Goal: Transaction & Acquisition: Purchase product/service

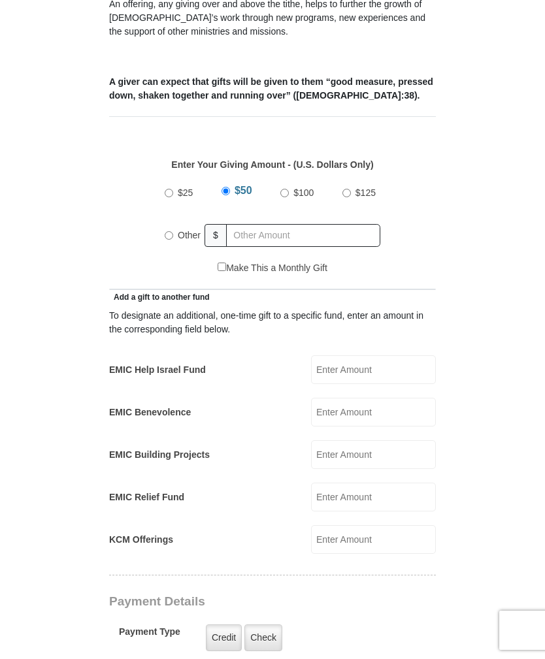
scroll to position [480, 0]
click at [175, 221] on label "Other" at bounding box center [189, 235] width 32 height 29
click at [173, 231] on input "Other" at bounding box center [169, 235] width 8 height 8
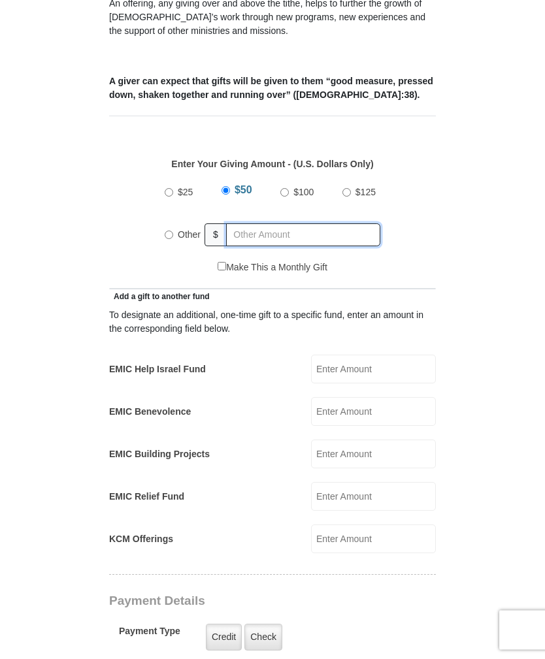
radio input "true"
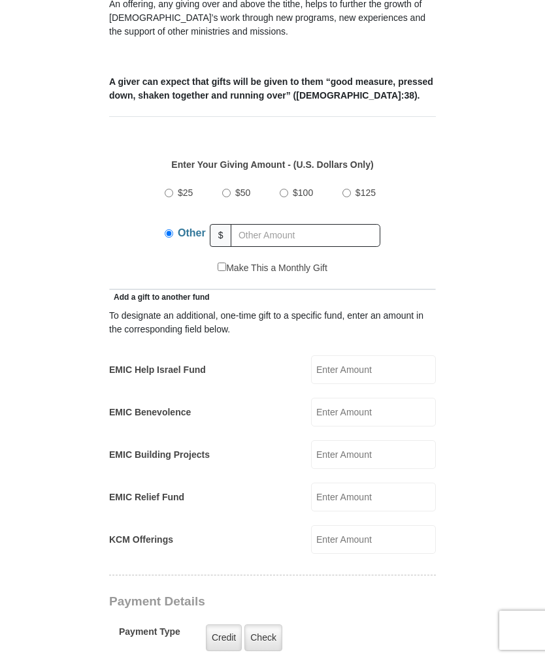
click at [179, 227] on span "Other" at bounding box center [192, 232] width 28 height 11
click at [173, 229] on input "Other" at bounding box center [169, 233] width 8 height 8
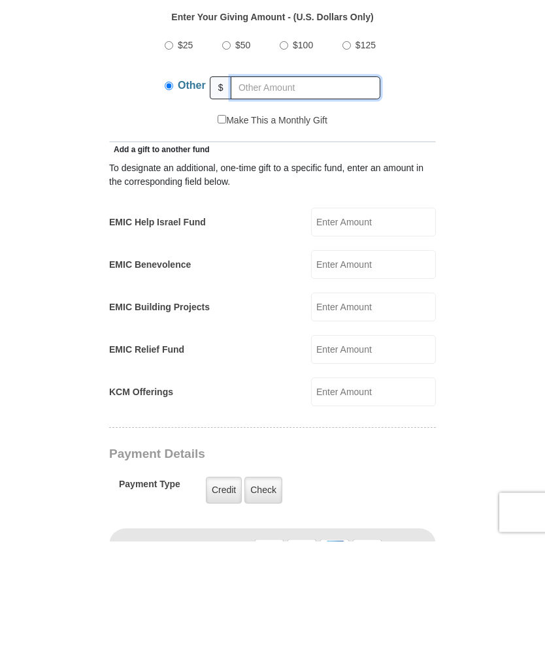
scroll to position [508, 0]
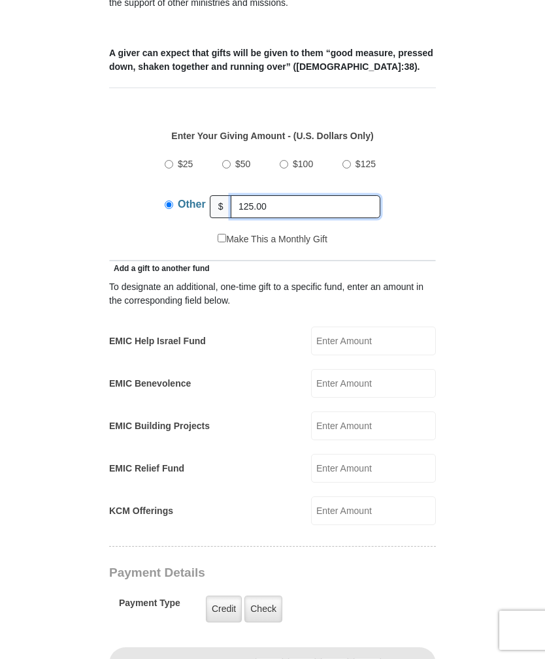
type input "125.00"
click at [388, 327] on input "EMIC Help Israel Fund" at bounding box center [373, 341] width 125 height 29
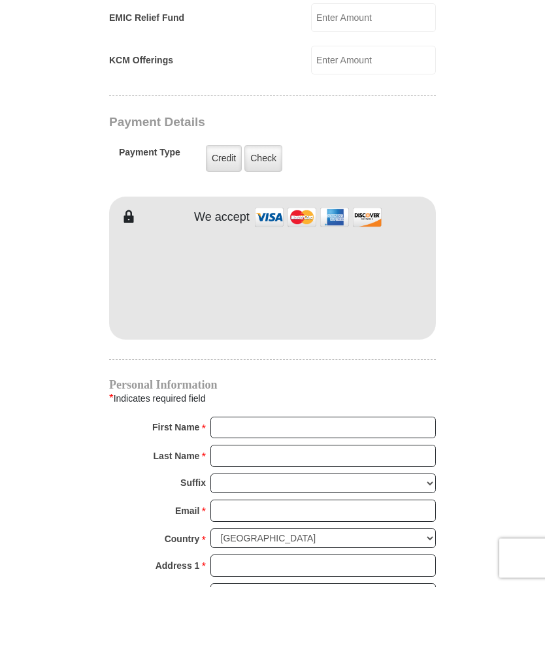
scroll to position [886, 0]
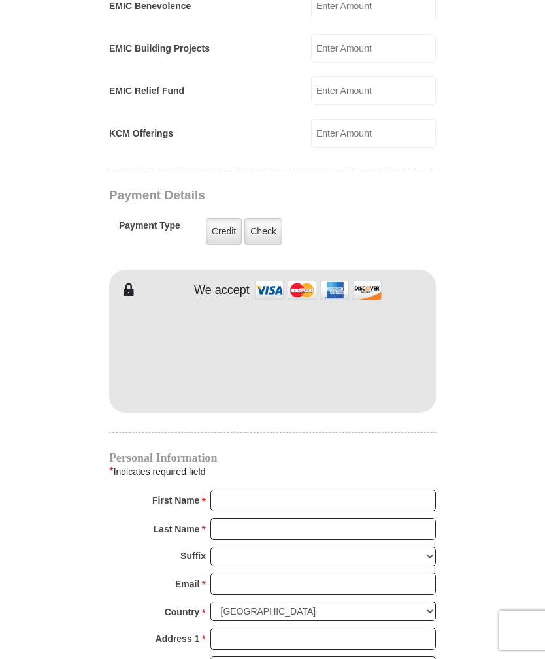
type input "50.00"
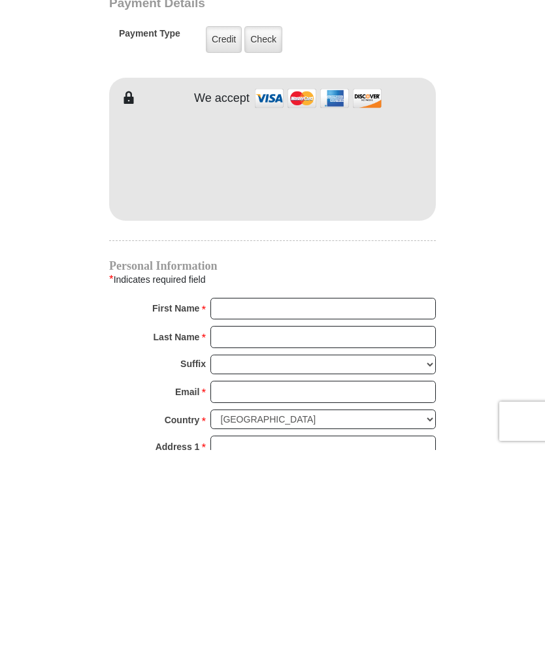
click at [245, 507] on input "First Name *" at bounding box center [322, 518] width 225 height 22
type input "[PERSON_NAME]"
click at [337, 535] on input "Last Name *" at bounding box center [322, 546] width 225 height 22
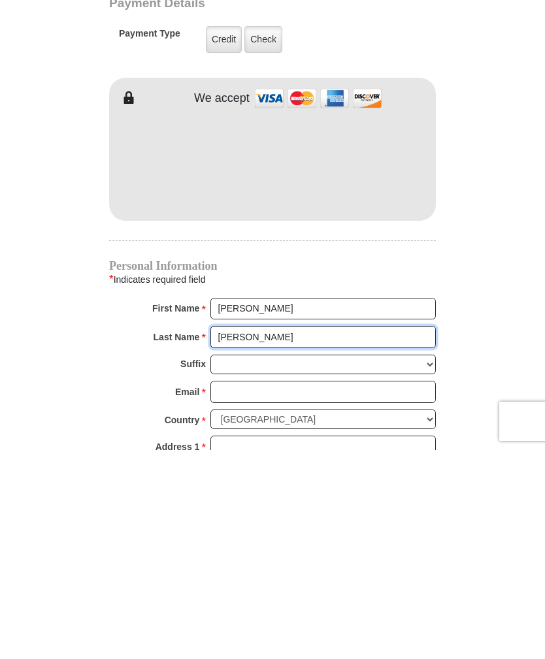
type input "[PERSON_NAME]"
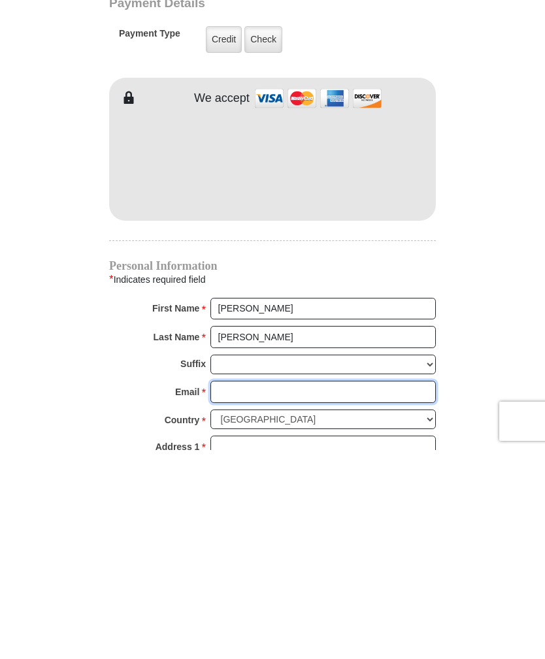
click at [303, 590] on input "Email *" at bounding box center [322, 601] width 225 height 22
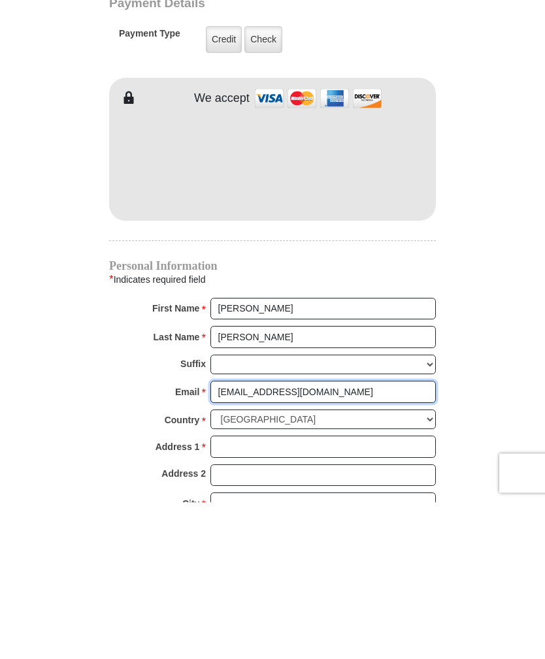
scroll to position [925, 0]
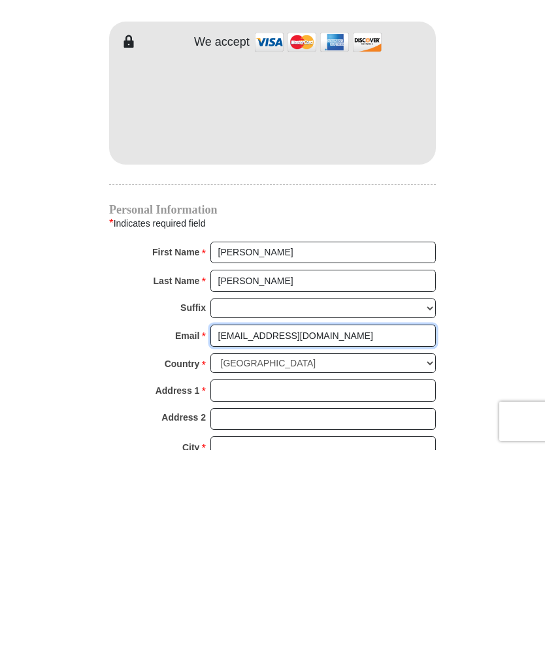
type input "[EMAIL_ADDRESS][DOMAIN_NAME]"
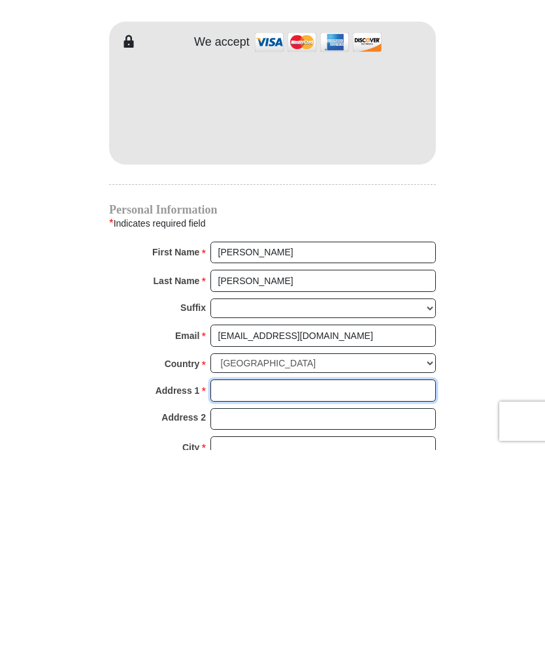
click at [236, 589] on input "Address 1 *" at bounding box center [322, 600] width 225 height 22
type input "[STREET_ADDRESS]"
click at [248, 646] on input "City *" at bounding box center [322, 657] width 225 height 22
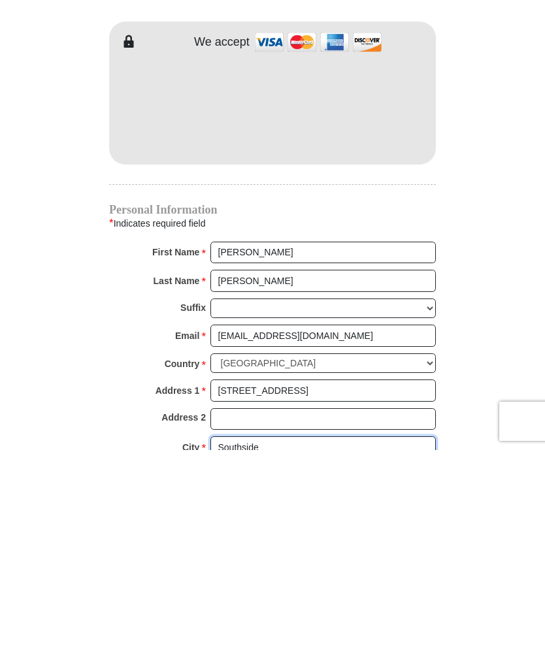
type input "Southside"
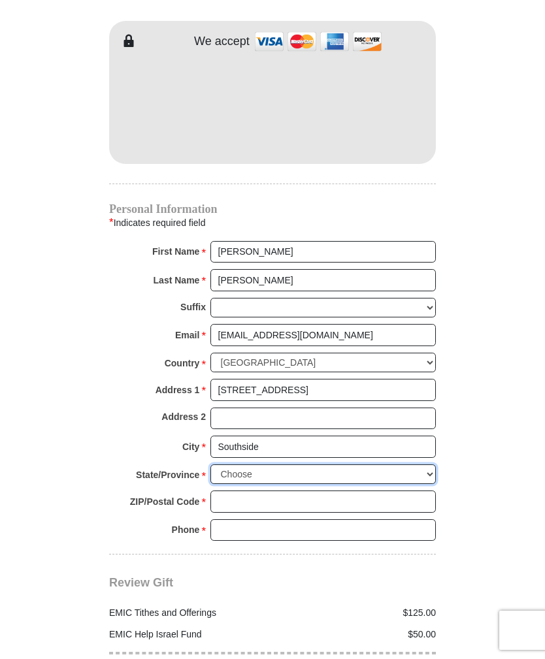
select select "AL"
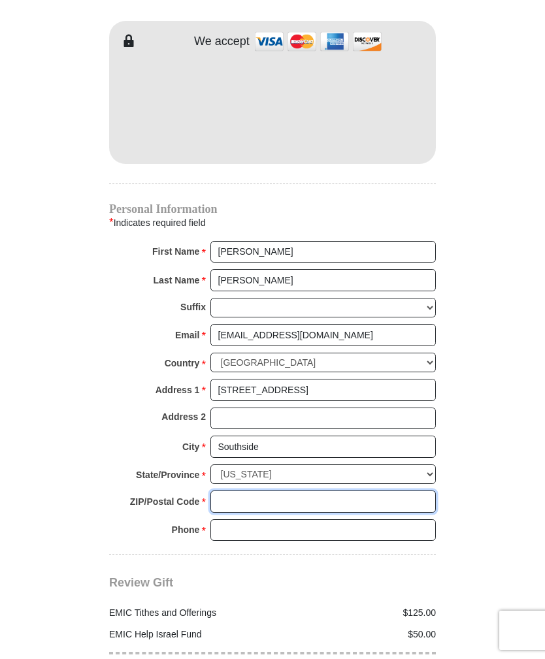
click at [248, 491] on input "ZIP/Postal Code *" at bounding box center [322, 502] width 225 height 22
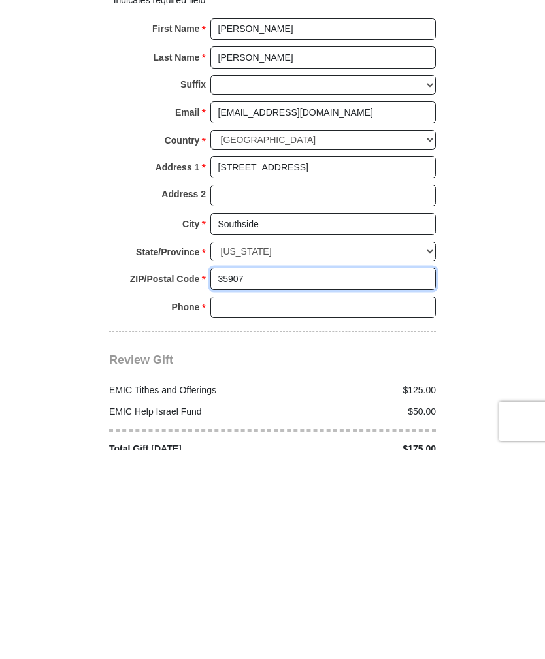
type input "35907"
click at [286, 506] on input "Phone * *" at bounding box center [322, 517] width 225 height 22
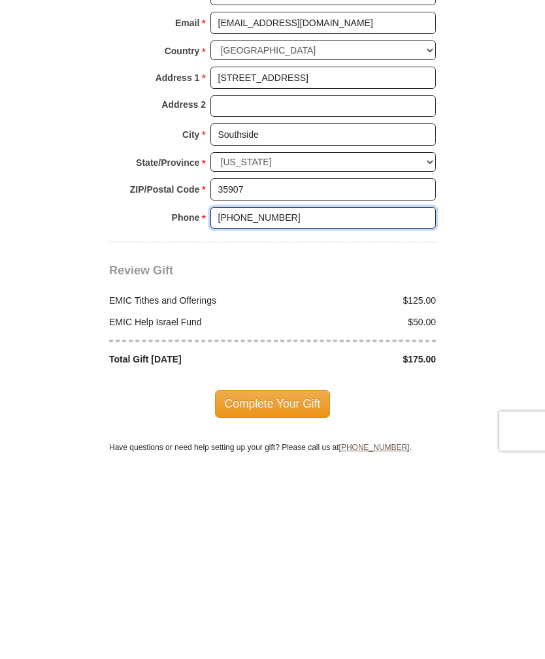
scroll to position [1254, 0]
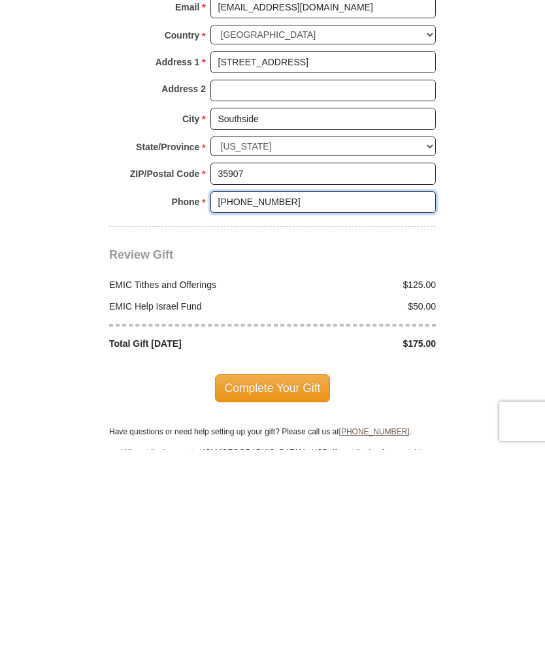
type input "[PHONE_NUMBER]"
click at [258, 583] on span "Complete Your Gift" at bounding box center [273, 596] width 116 height 27
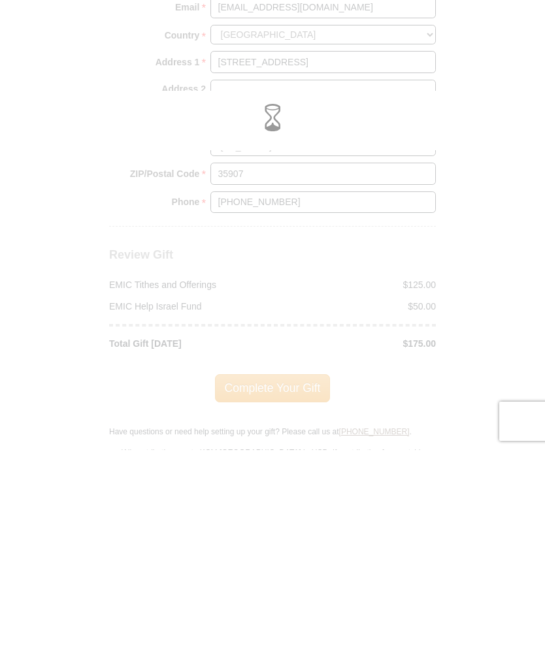
scroll to position [1463, 0]
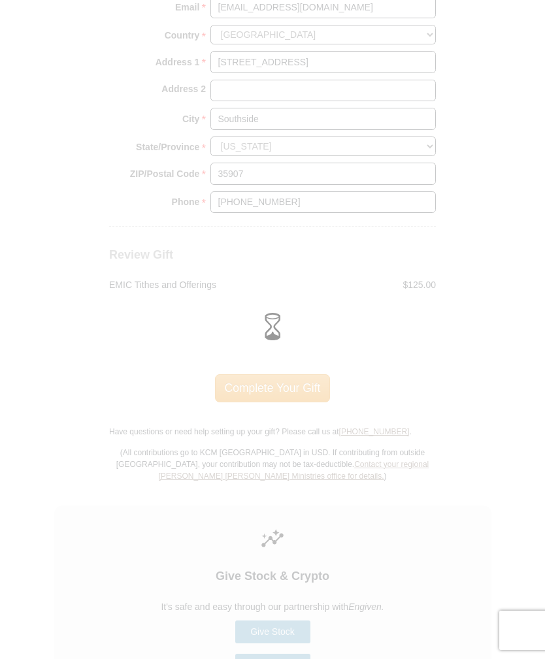
click at [242, 335] on div at bounding box center [272, 329] width 527 height 41
click at [250, 350] on div at bounding box center [272, 329] width 527 height 41
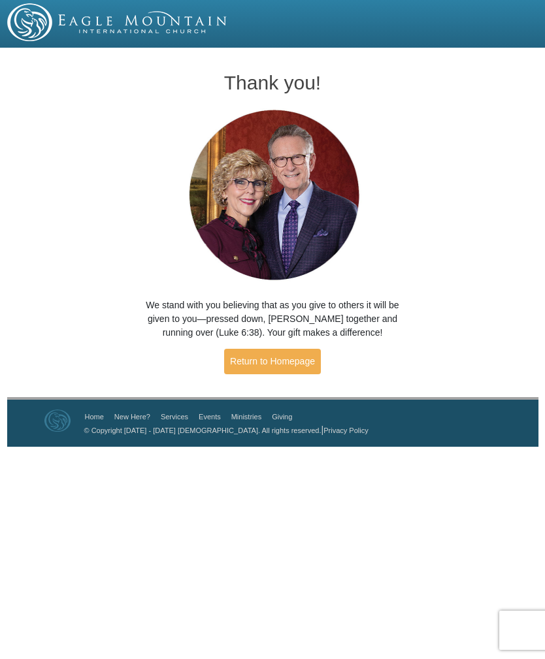
click at [246, 357] on link "Return to Homepage" at bounding box center [272, 361] width 97 height 25
